Goal: Find specific fact

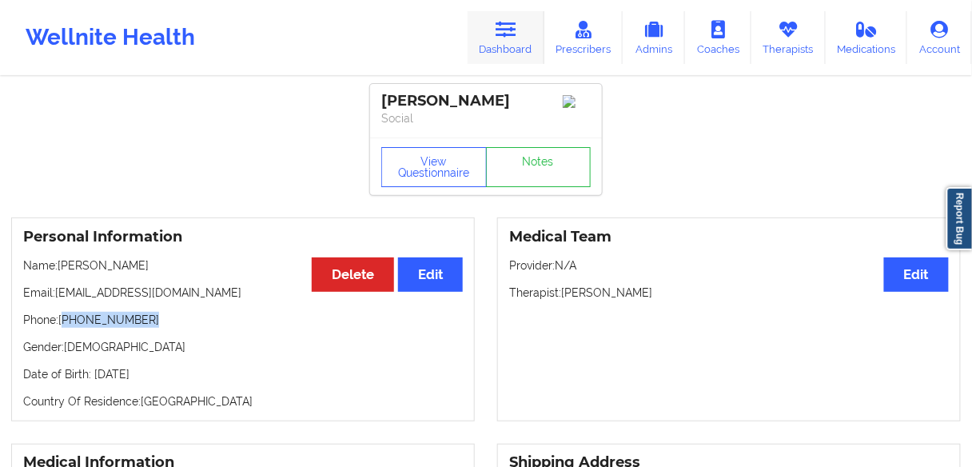
click at [507, 28] on icon at bounding box center [506, 30] width 21 height 18
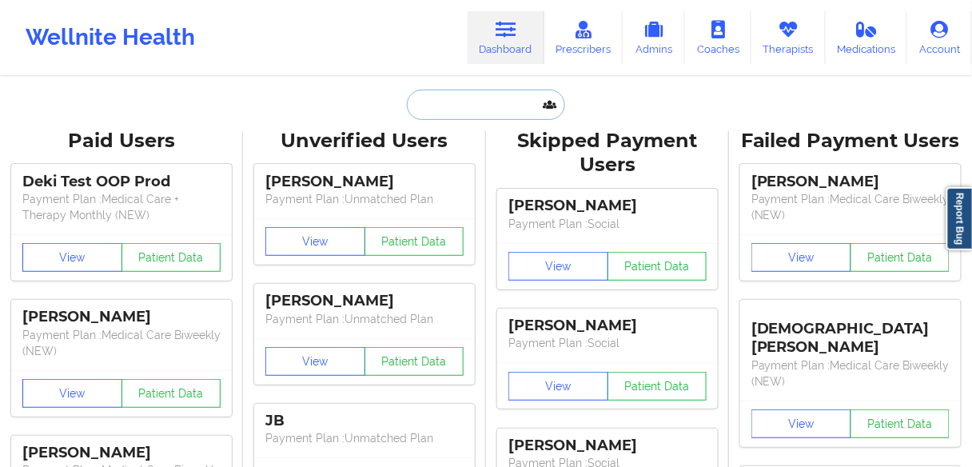
click at [456, 111] on input "text" at bounding box center [486, 105] width 158 height 30
paste input "[PERSON_NAME]"
type input "[PERSON_NAME]"
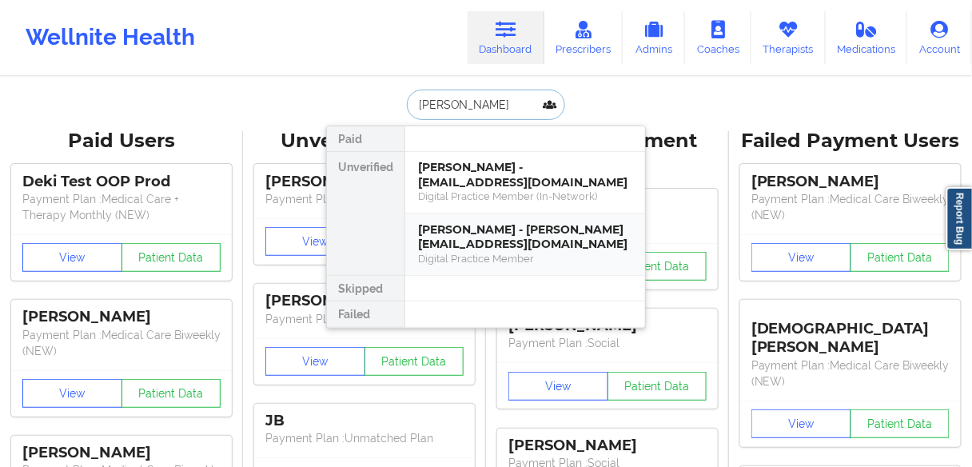
click at [448, 233] on div "[PERSON_NAME] - [PERSON_NAME][EMAIL_ADDRESS][DOMAIN_NAME]" at bounding box center [525, 237] width 214 height 30
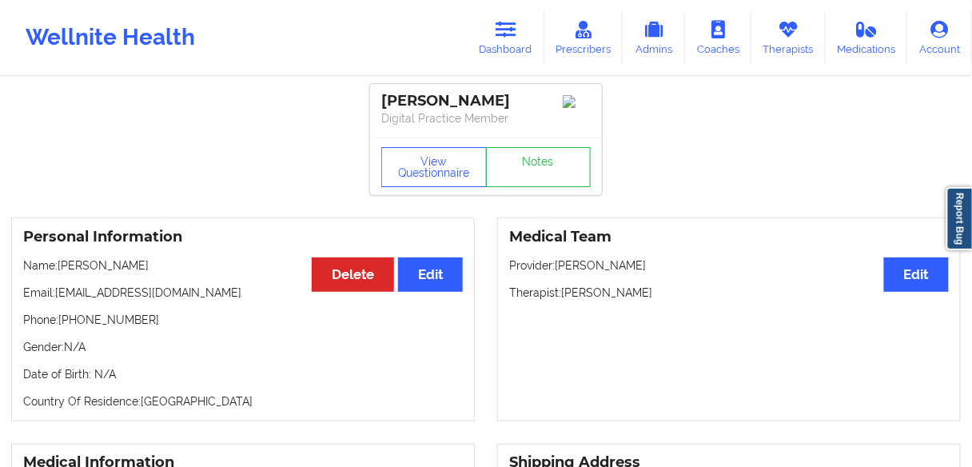
click at [121, 273] on p "Name: [PERSON_NAME]" at bounding box center [243, 265] width 440 height 16
copy p "[PERSON_NAME]"
drag, startPoint x: 145, startPoint y: 320, endPoint x: 66, endPoint y: 327, distance: 78.7
click at [66, 327] on p "Phone: [PHONE_NUMBER]" at bounding box center [243, 320] width 440 height 16
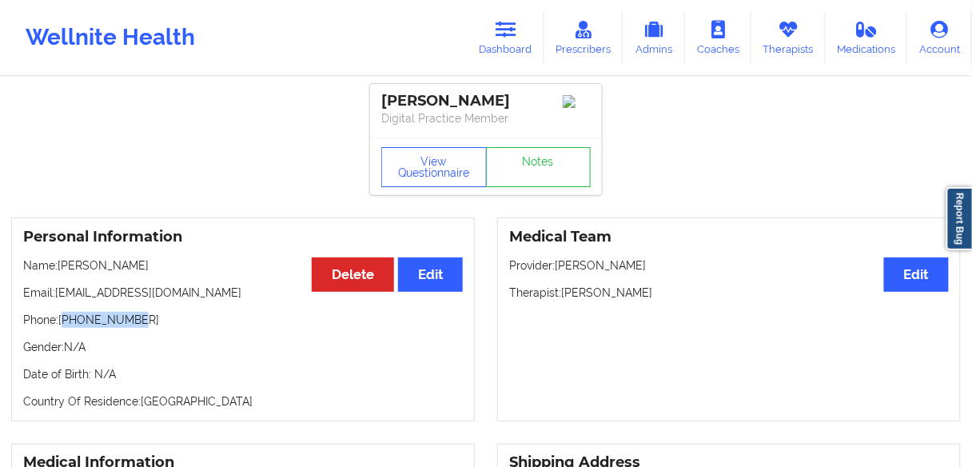
copy p "19109757347"
click at [502, 42] on link "Dashboard" at bounding box center [506, 37] width 77 height 53
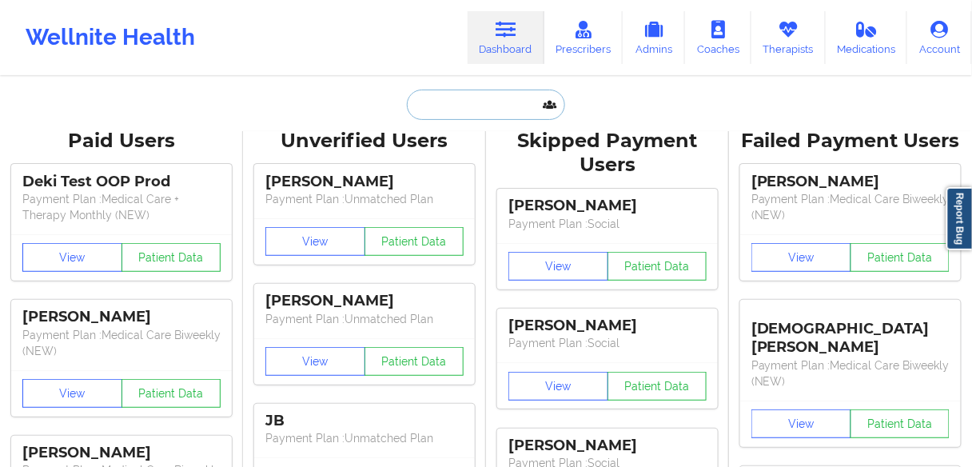
click at [482, 101] on input "text" at bounding box center [486, 105] width 158 height 30
click at [444, 114] on input "text" at bounding box center [486, 105] width 158 height 30
paste input "[PERSON_NAME]"
type input "[PERSON_NAME]"
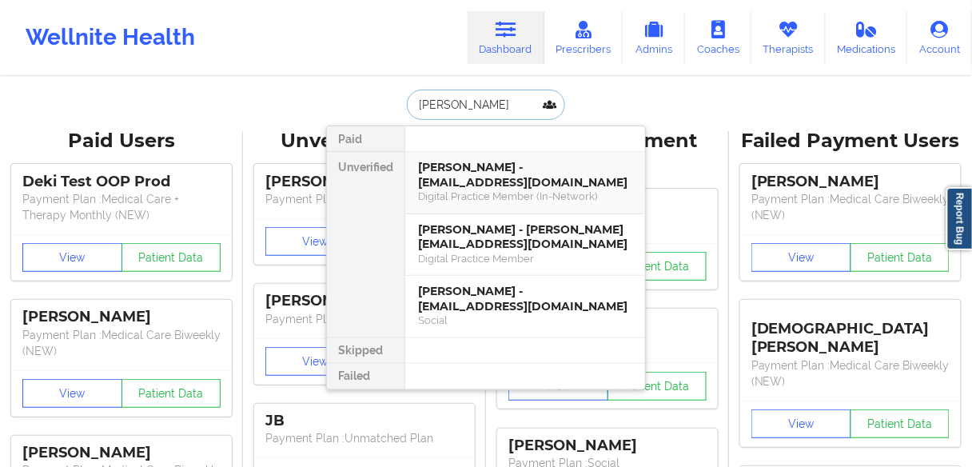
click at [456, 189] on div "Digital Practice Member (In-Network)" at bounding box center [525, 196] width 214 height 14
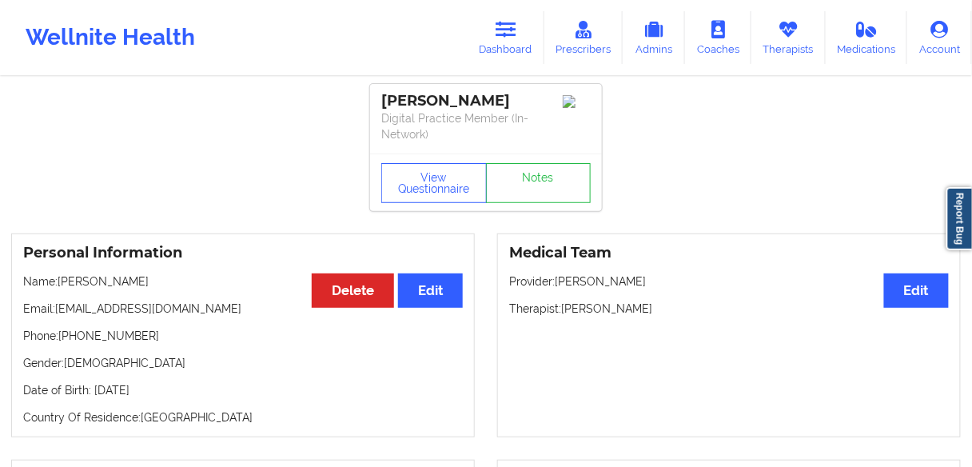
click at [94, 333] on p "Phone: [PHONE_NUMBER]" at bounding box center [243, 336] width 440 height 16
copy p "13212467556"
